Goal: Information Seeking & Learning: Learn about a topic

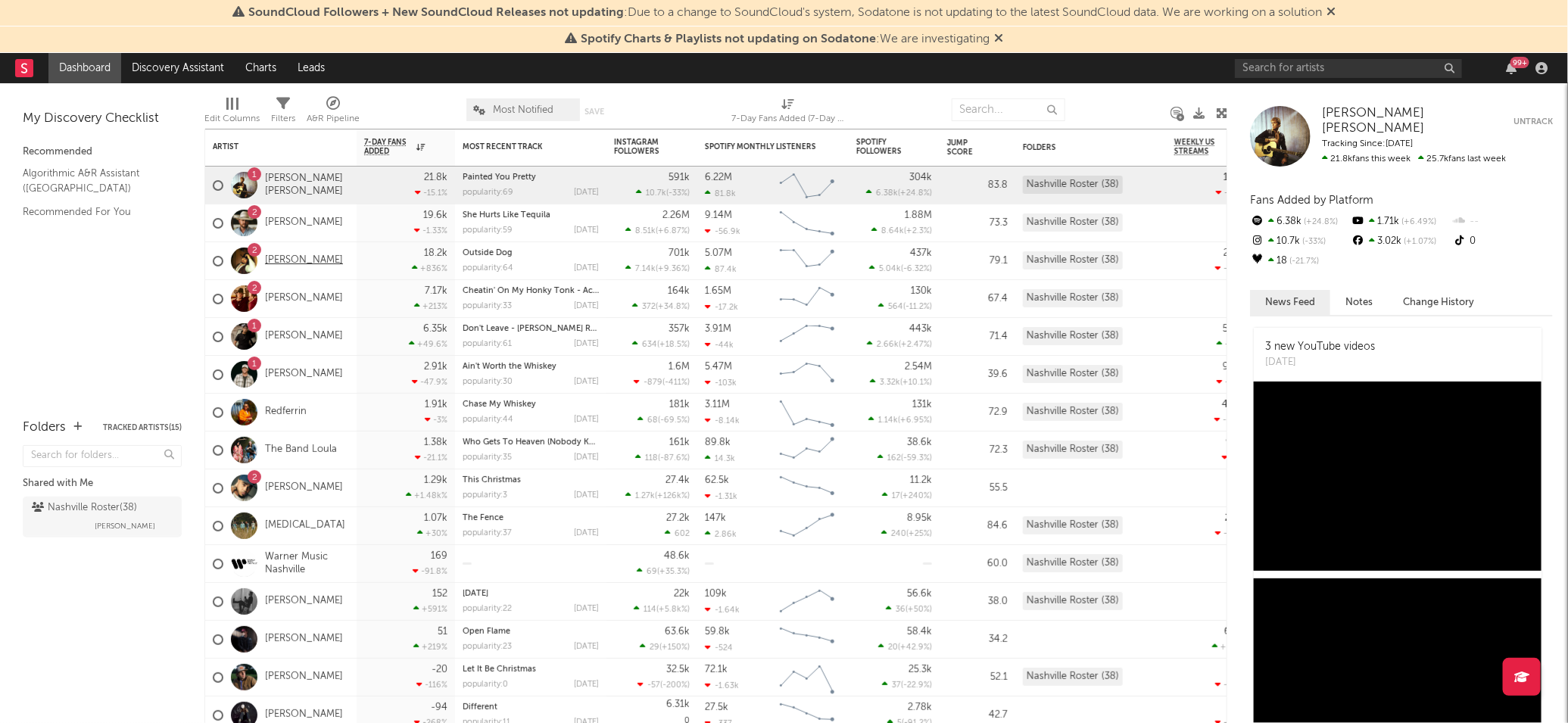
click at [316, 264] on link "[PERSON_NAME]" at bounding box center [303, 261] width 78 height 13
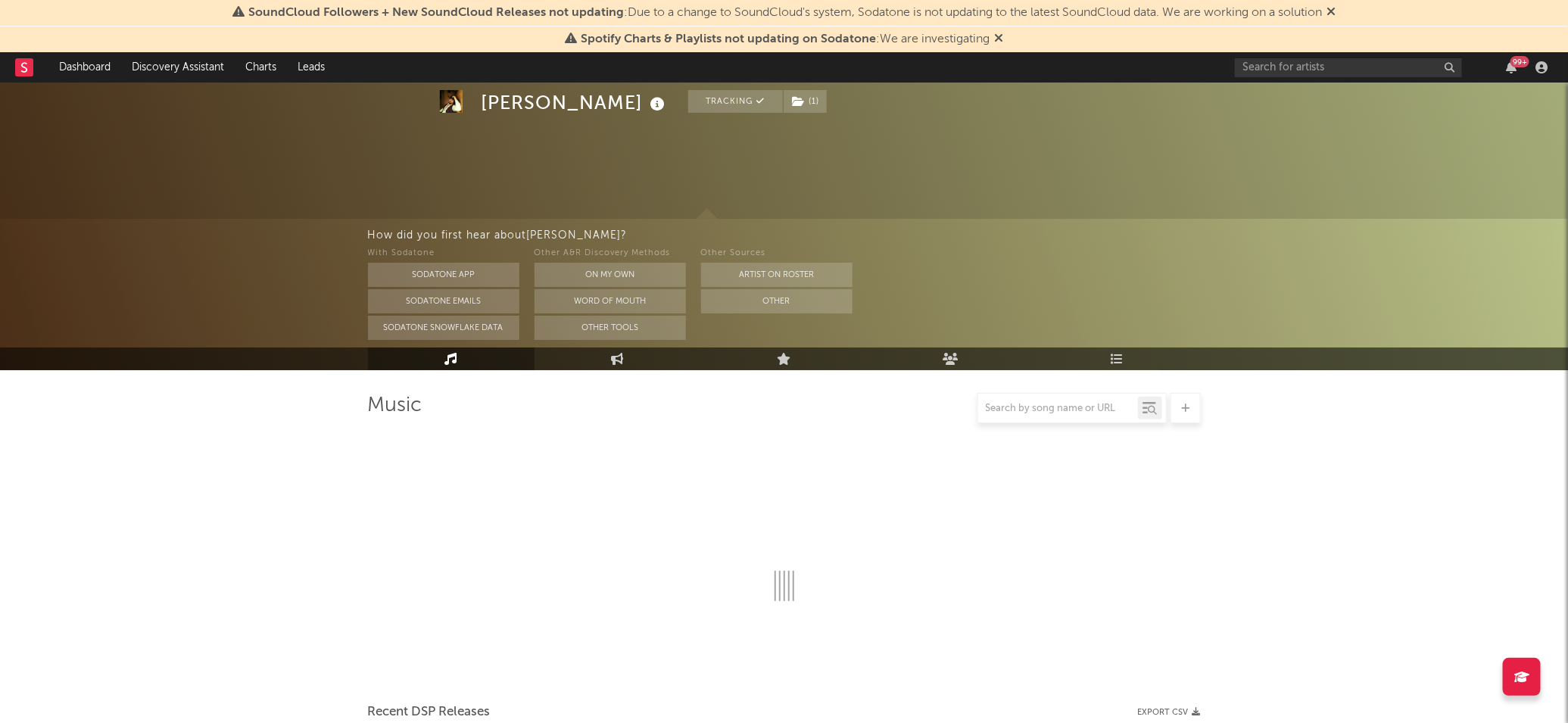
scroll to position [622, 0]
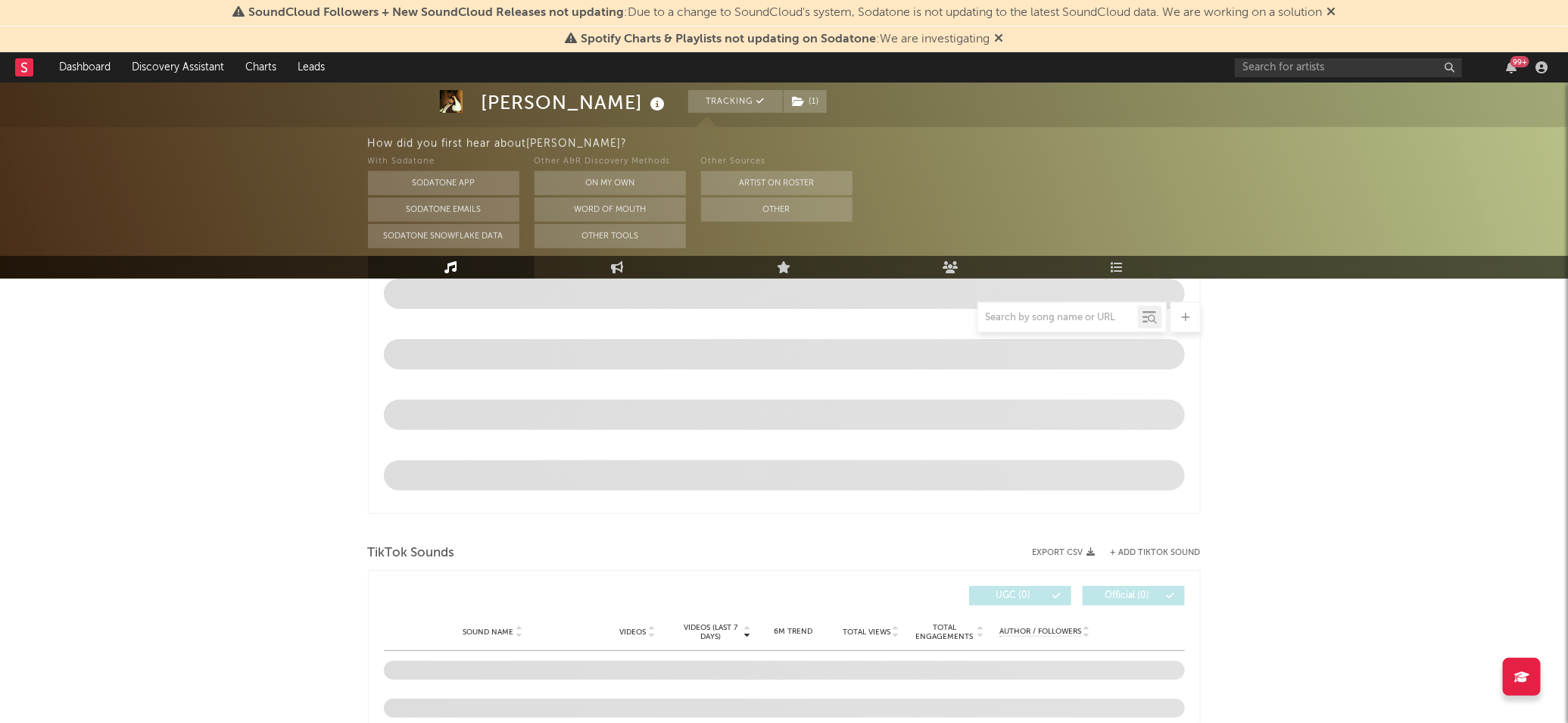
select select "6m"
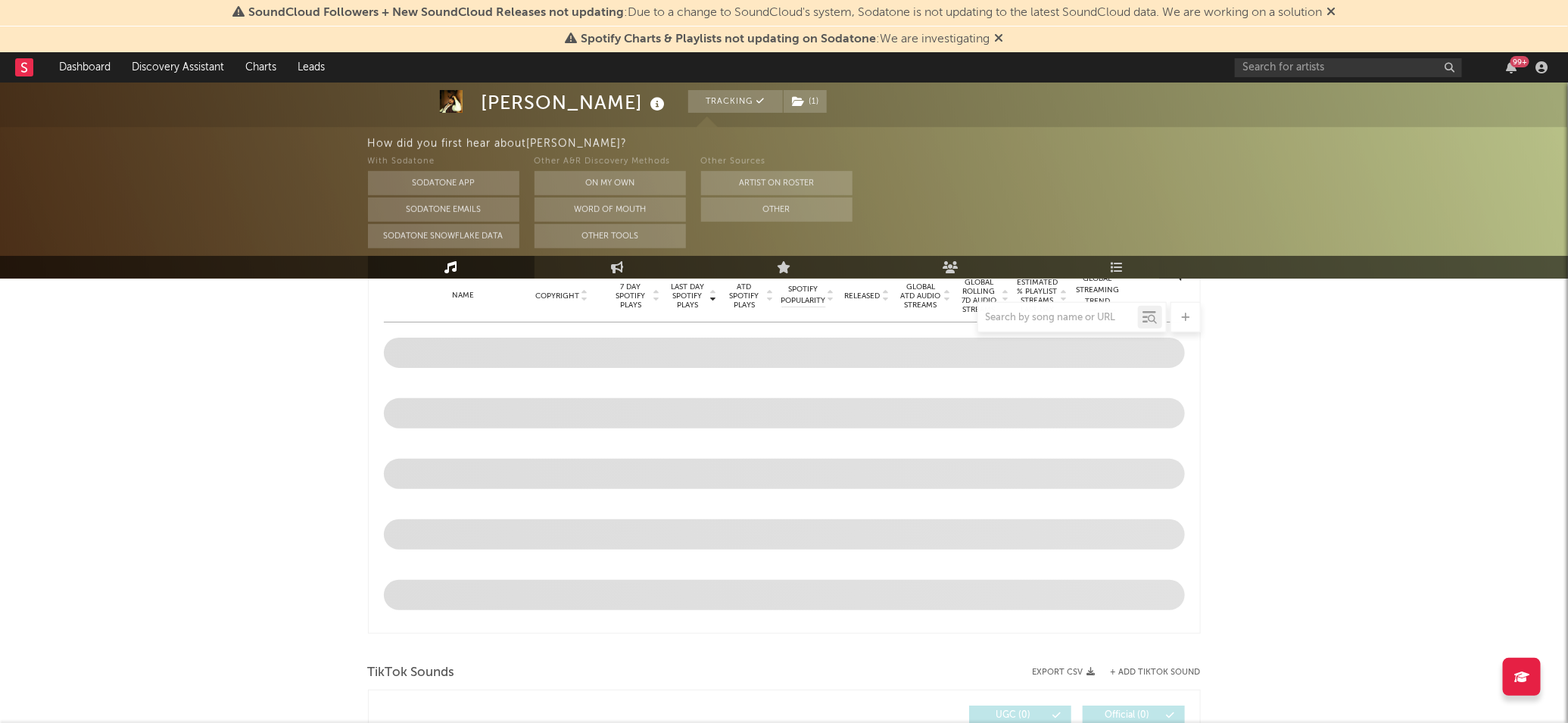
scroll to position [970, 0]
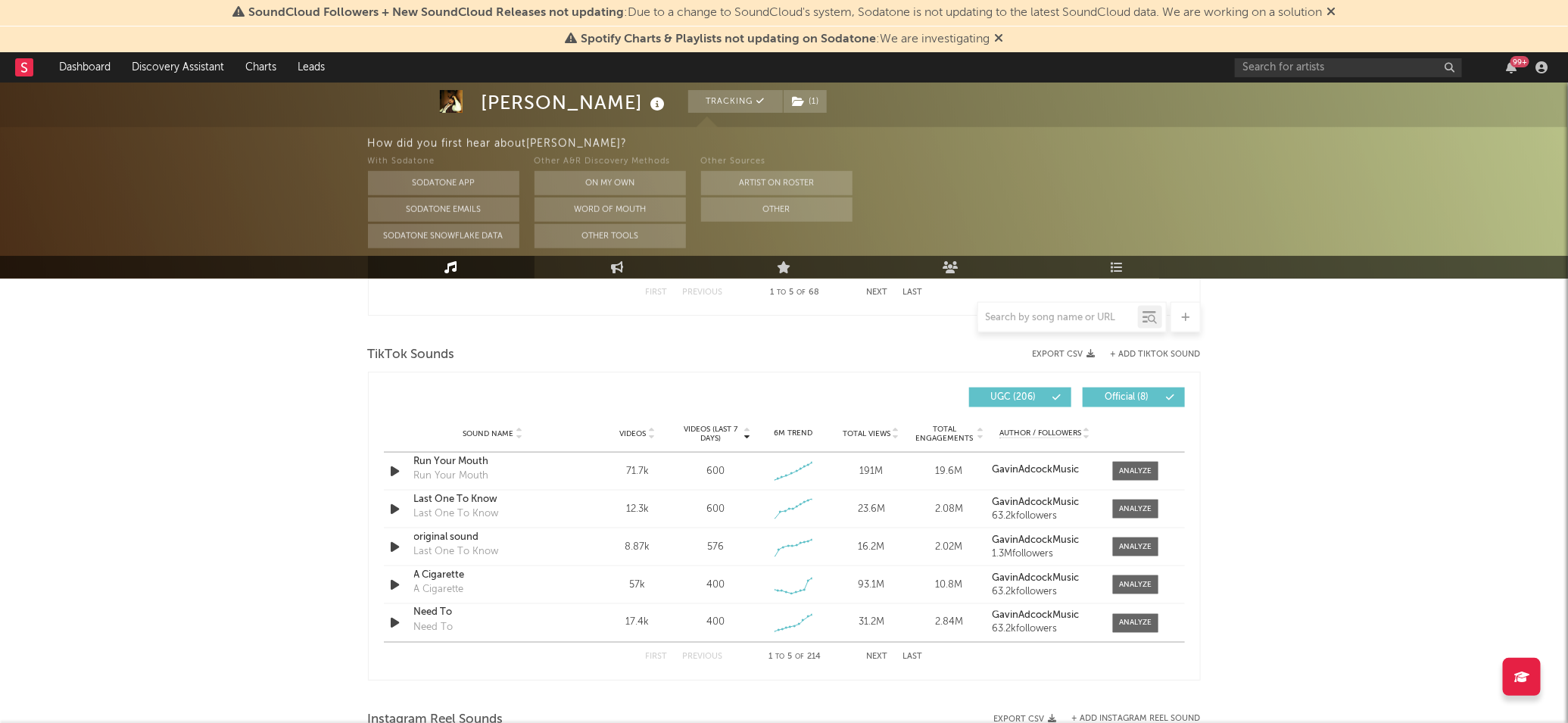
click at [876, 654] on button "Next" at bounding box center [877, 656] width 22 height 8
click at [876, 654] on button "Next" at bounding box center [877, 656] width 22 height 8
